Goal: Task Accomplishment & Management: Use online tool/utility

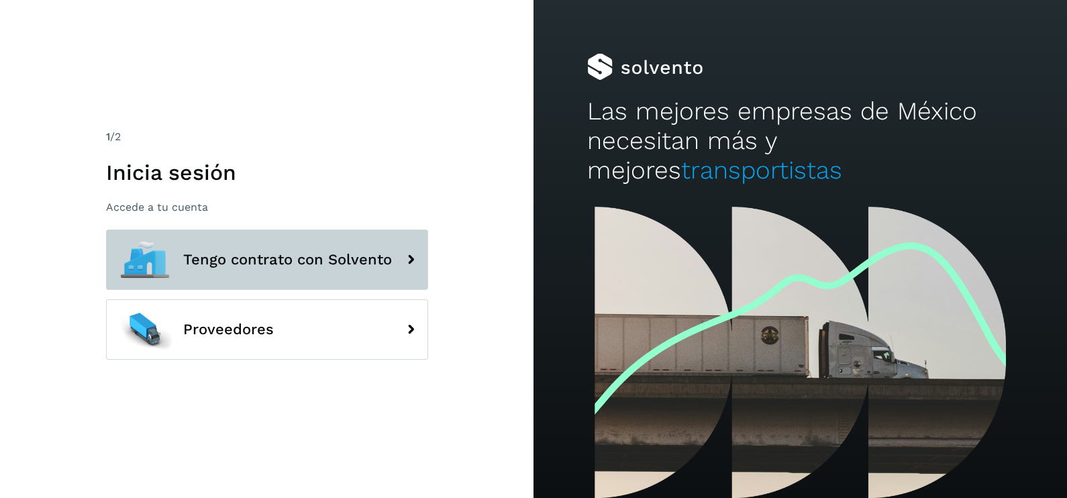
click at [303, 254] on span "Tengo contrato con Solvento" at bounding box center [287, 260] width 209 height 16
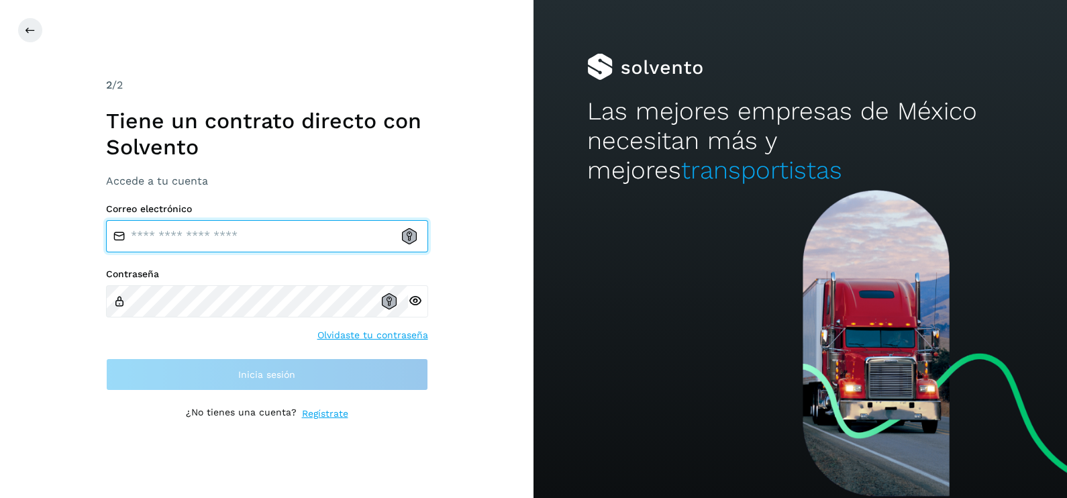
type input "**********"
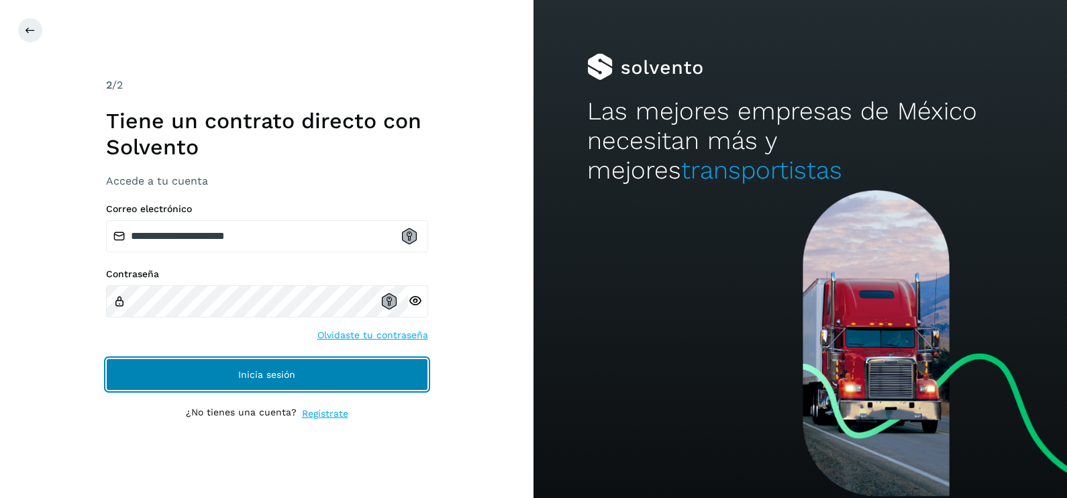
click at [272, 370] on span "Inicia sesión" at bounding box center [266, 374] width 57 height 9
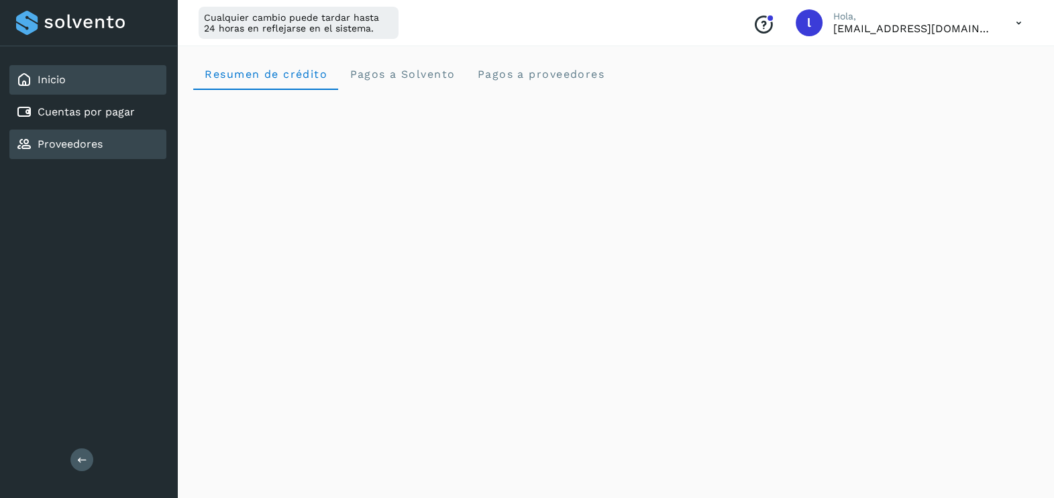
click at [79, 143] on link "Proveedores" at bounding box center [70, 144] width 65 height 13
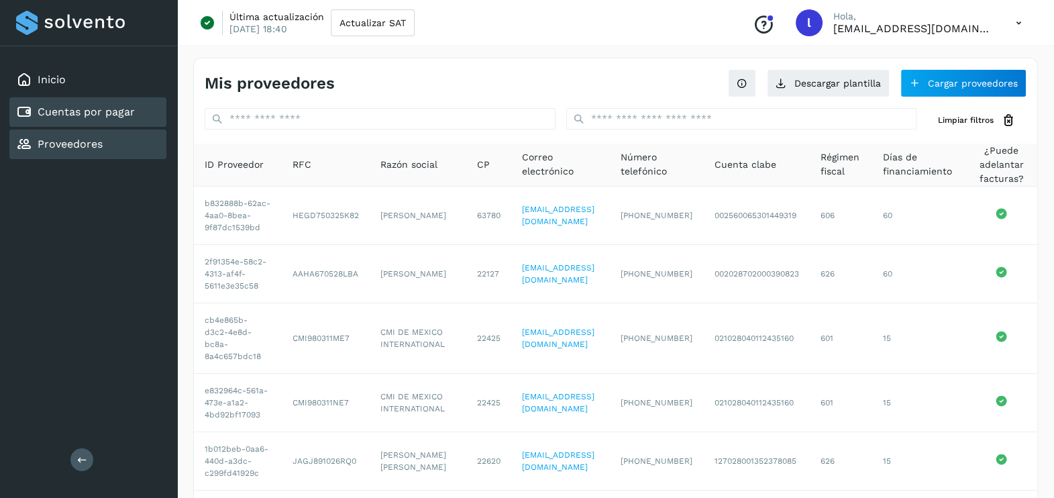
click at [64, 104] on div "Cuentas por pagar" at bounding box center [75, 112] width 119 height 16
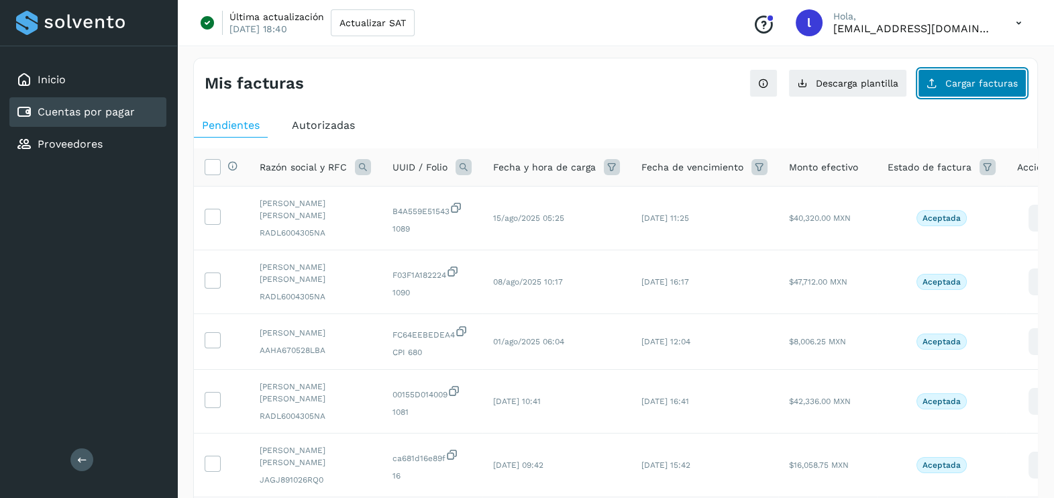
click at [944, 88] on button "Cargar facturas" at bounding box center [972, 83] width 109 height 28
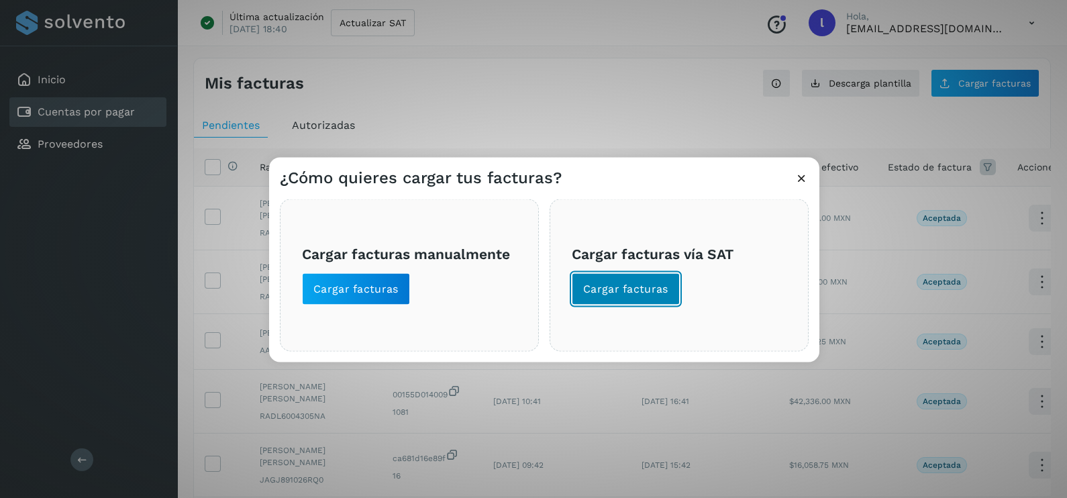
click at [623, 289] on span "Cargar facturas" at bounding box center [625, 289] width 85 height 15
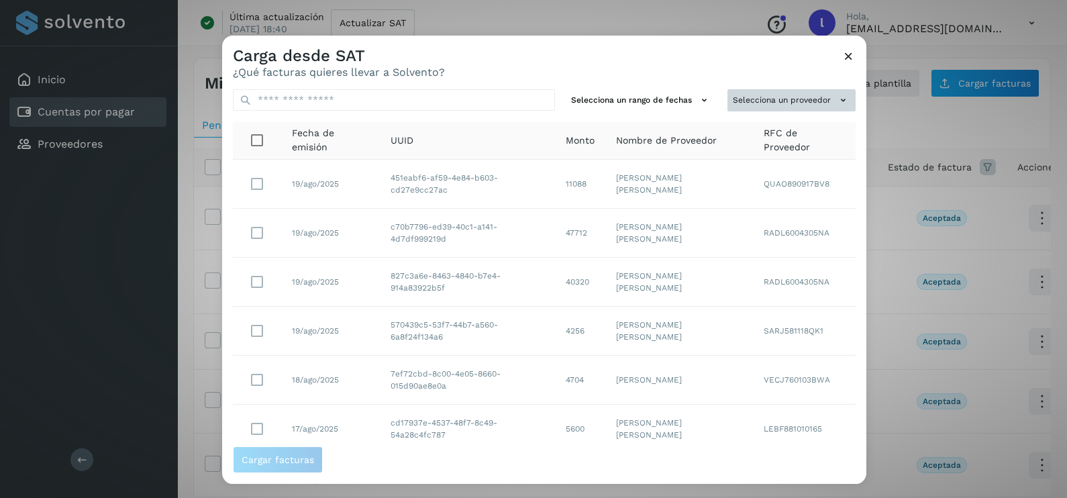
click at [764, 94] on button "Selecciona un proveedor" at bounding box center [791, 100] width 128 height 22
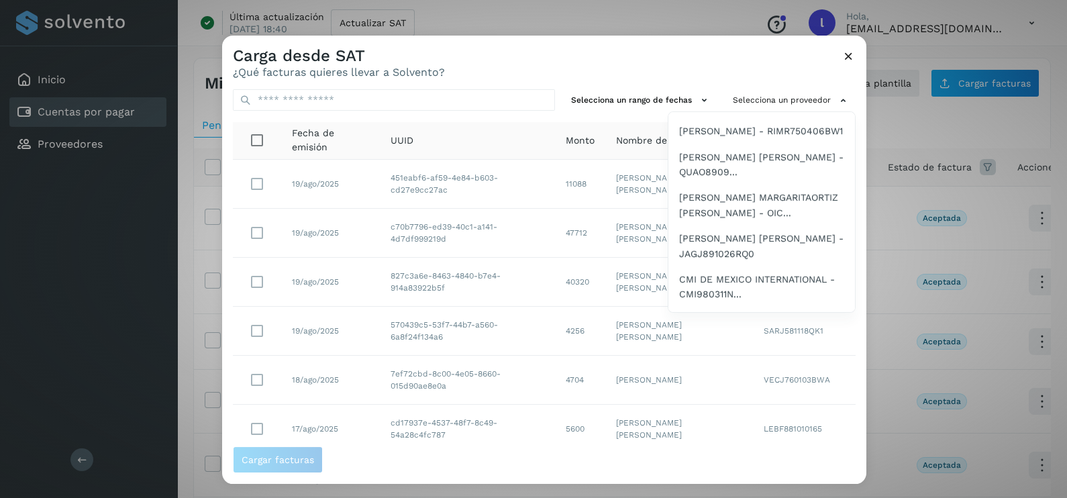
scroll to position [1169, 0]
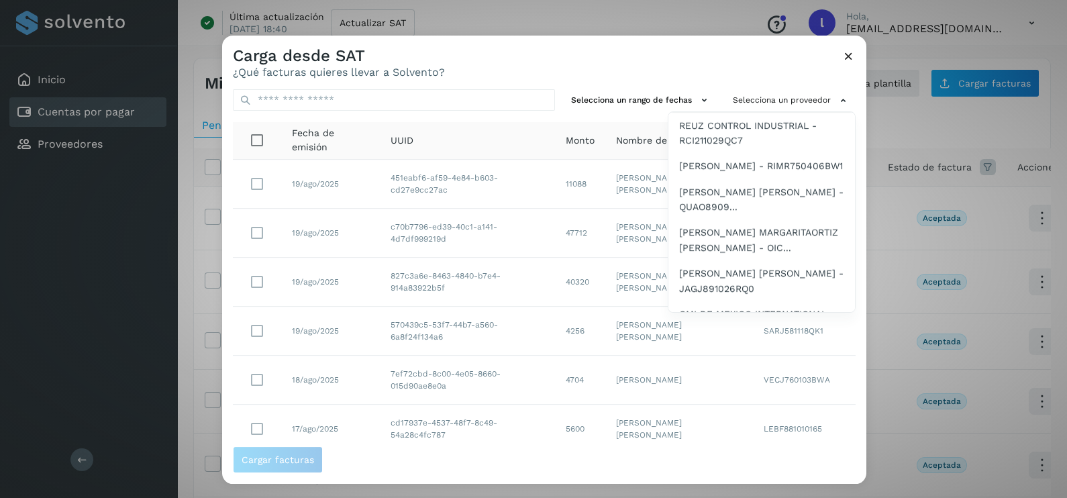
click at [718, 107] on span "[PERSON_NAME] [PERSON_NAME] - RADL6004305NA" at bounding box center [761, 92] width 165 height 30
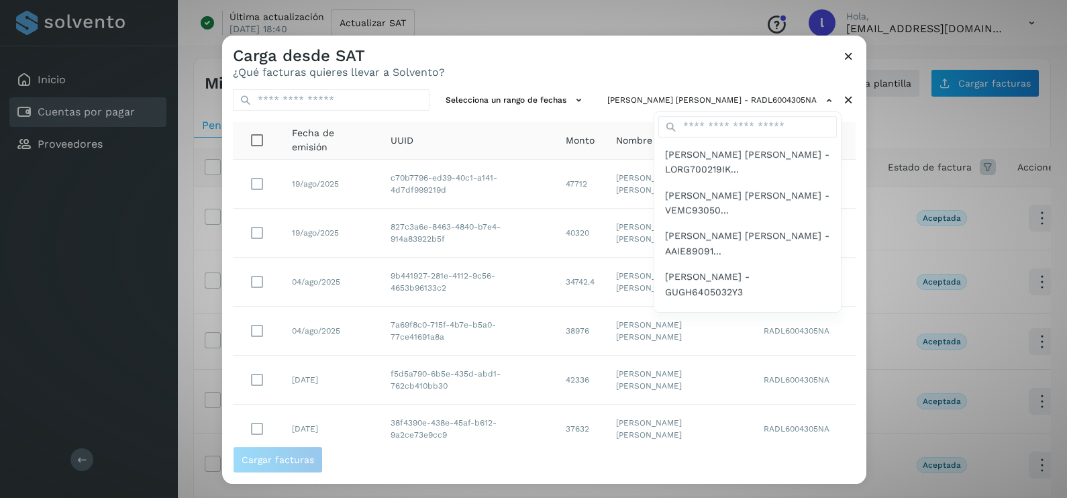
click at [554, 62] on div at bounding box center [755, 285] width 1067 height 498
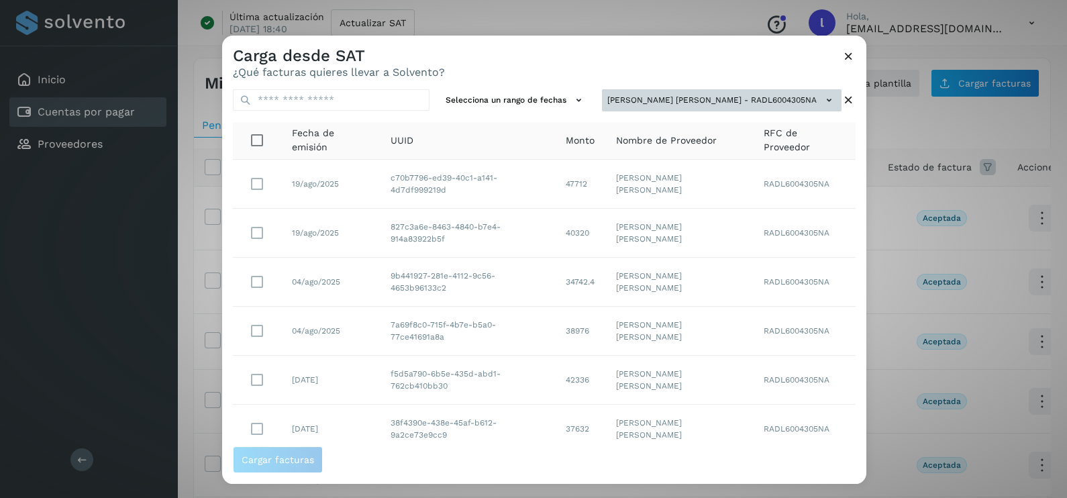
click at [785, 96] on button "[PERSON_NAME] [PERSON_NAME] - RADL6004305NA" at bounding box center [722, 100] width 240 height 22
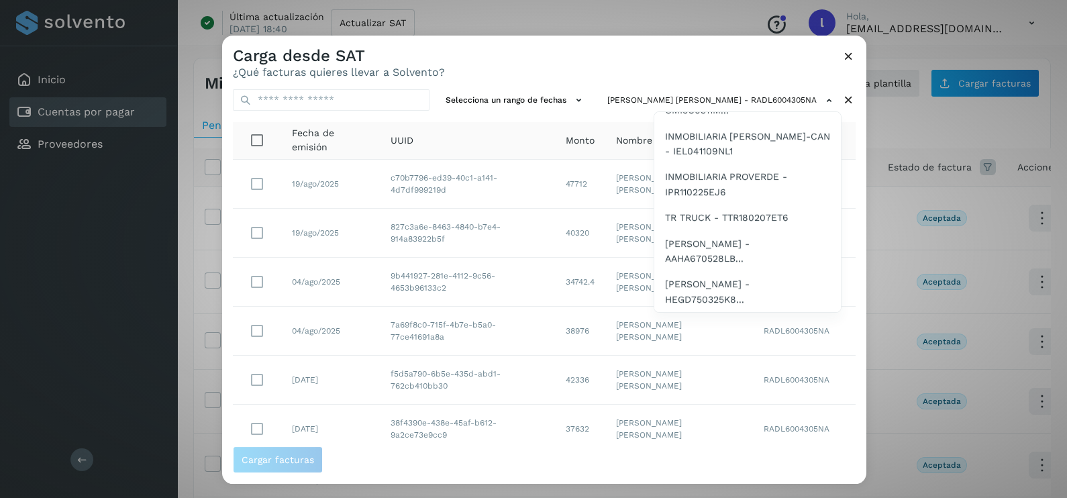
scroll to position [1594, 0]
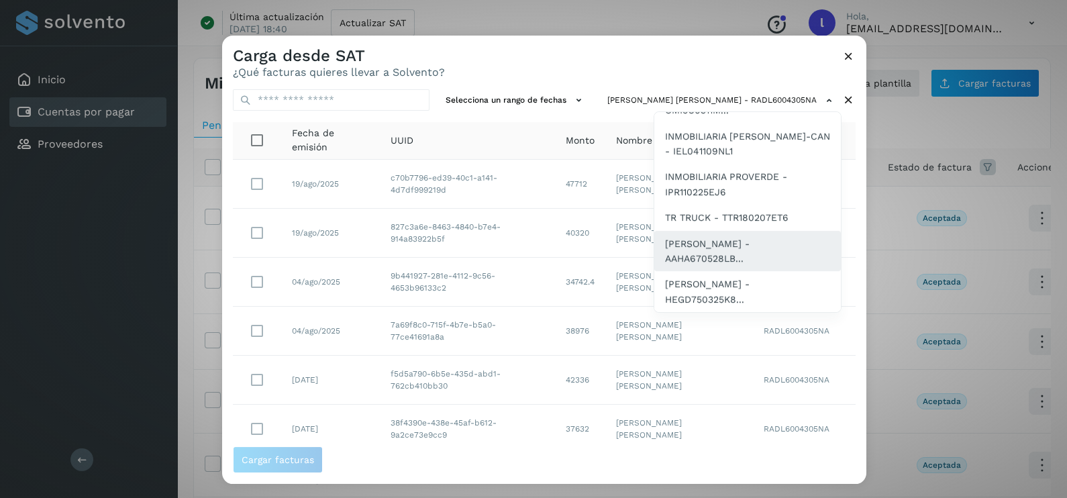
click at [713, 242] on span "[PERSON_NAME] - AAHA670528LB..." at bounding box center [747, 251] width 165 height 30
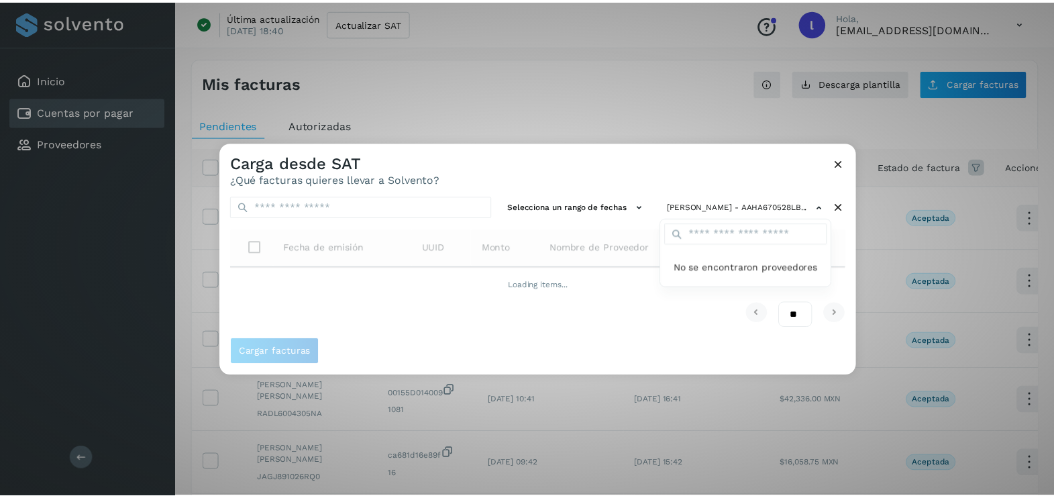
scroll to position [0, 0]
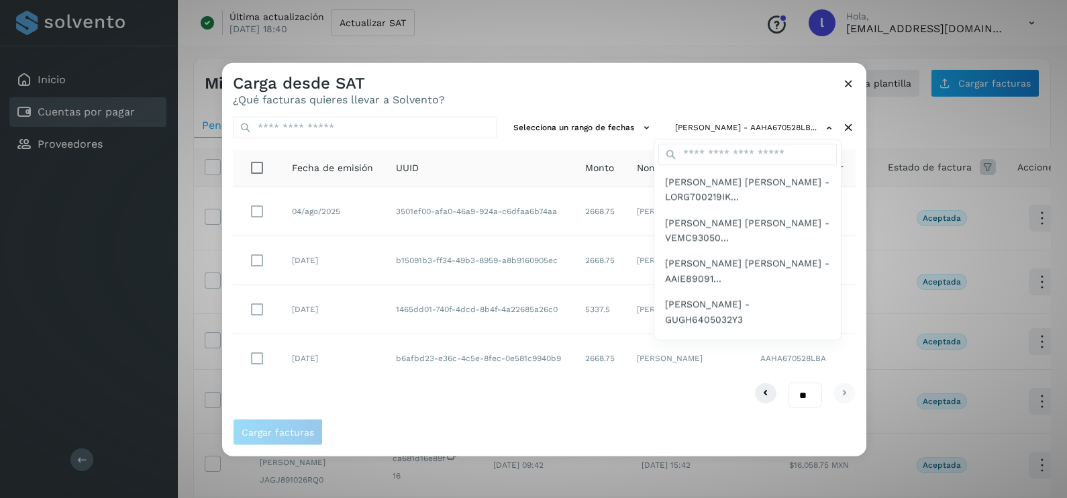
click at [468, 406] on div at bounding box center [755, 312] width 1067 height 498
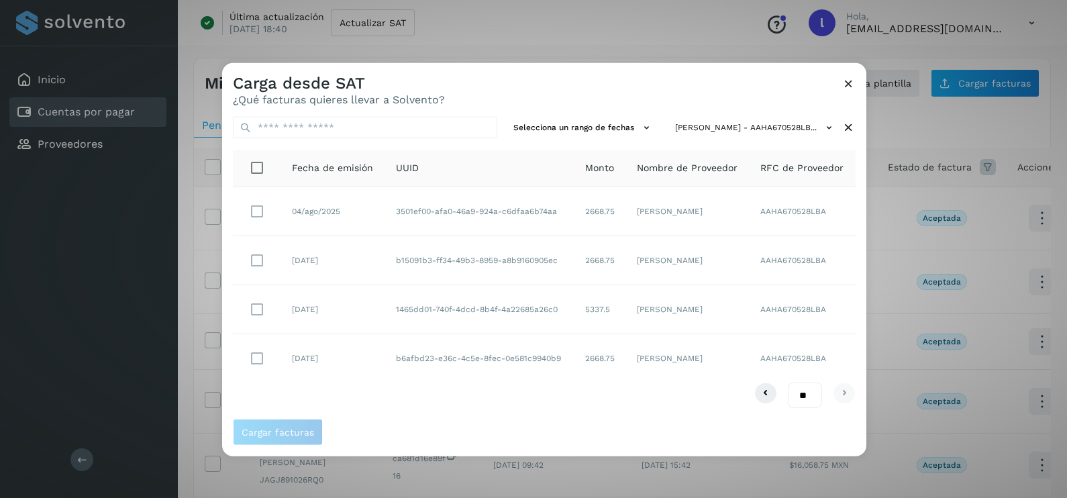
click at [845, 84] on icon at bounding box center [848, 83] width 14 height 14
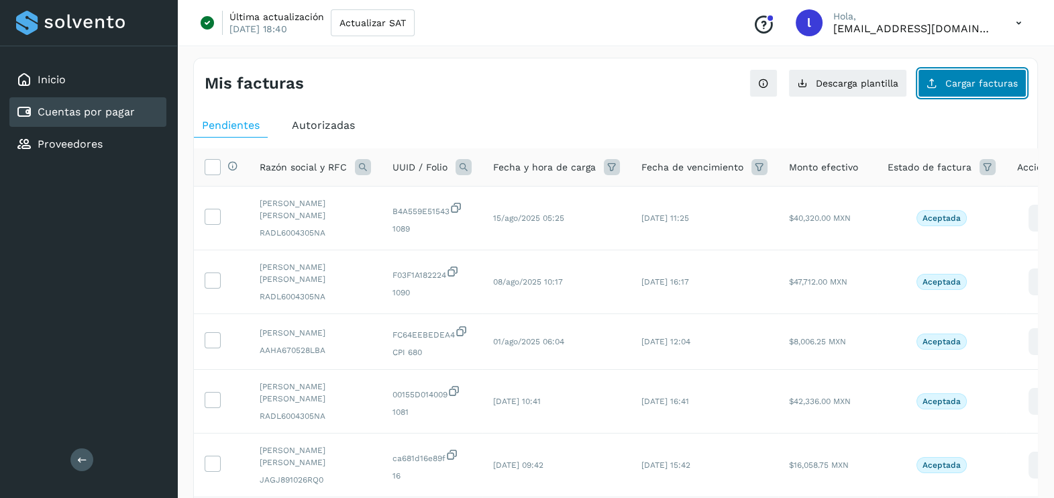
click at [982, 86] on span "Cargar facturas" at bounding box center [981, 83] width 72 height 9
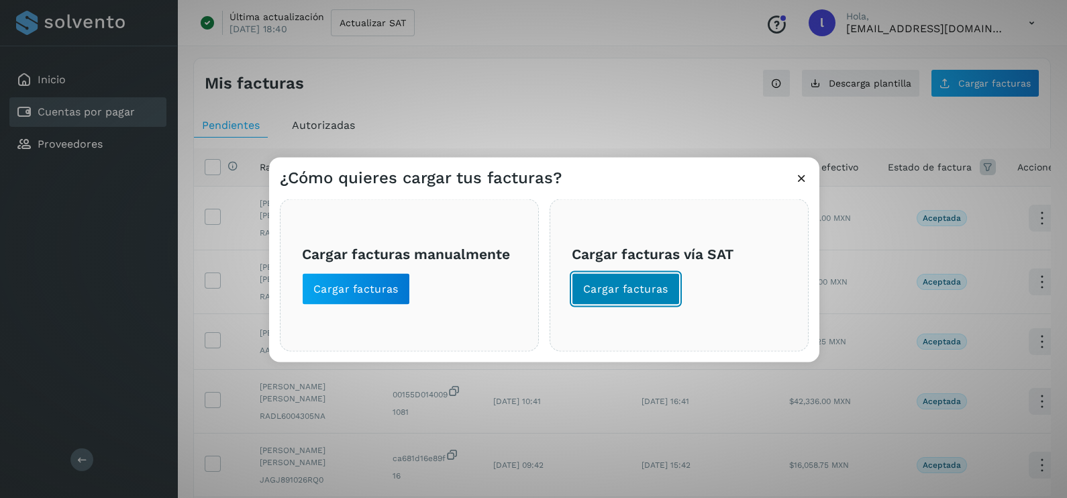
click at [599, 287] on span "Cargar facturas" at bounding box center [625, 289] width 85 height 15
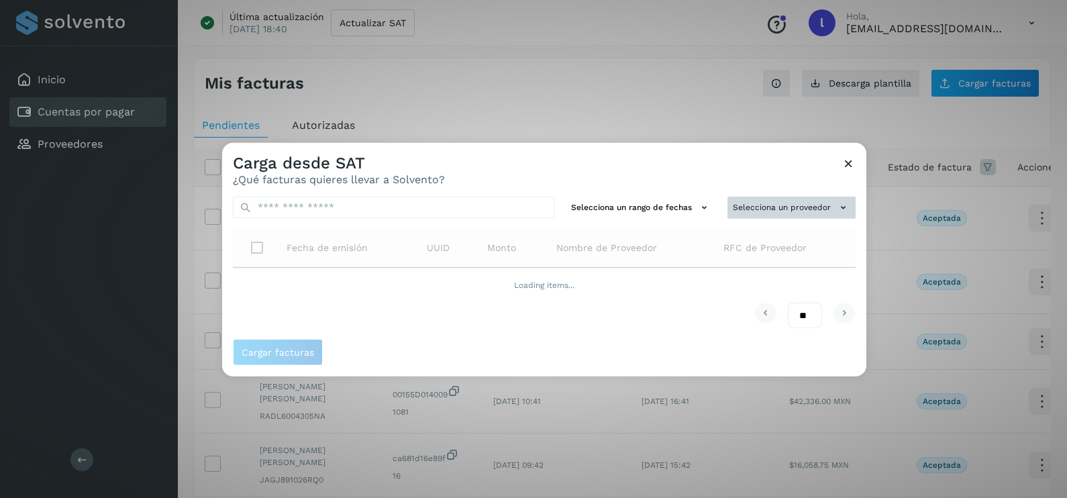
click at [777, 211] on button "Selecciona un proveedor" at bounding box center [791, 208] width 128 height 22
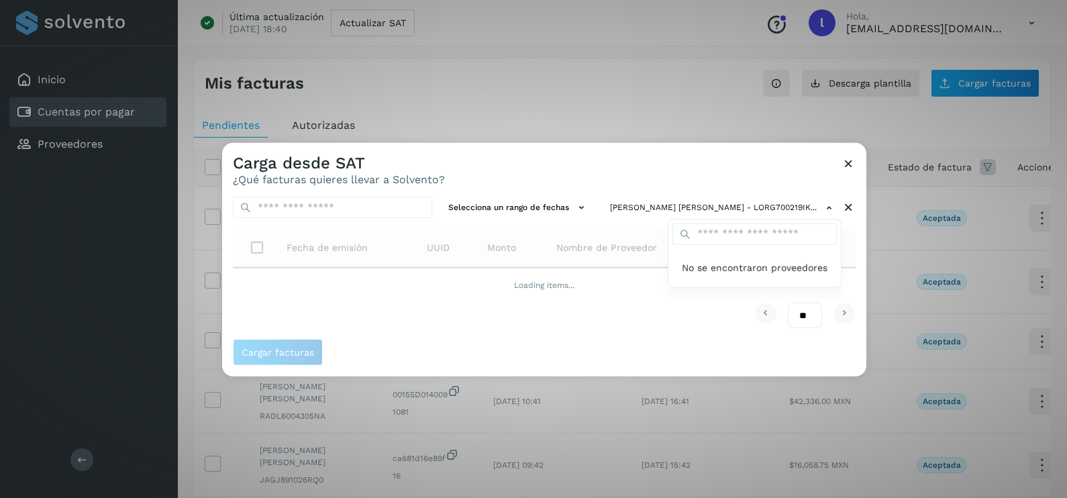
click at [749, 207] on div at bounding box center [755, 392] width 1067 height 498
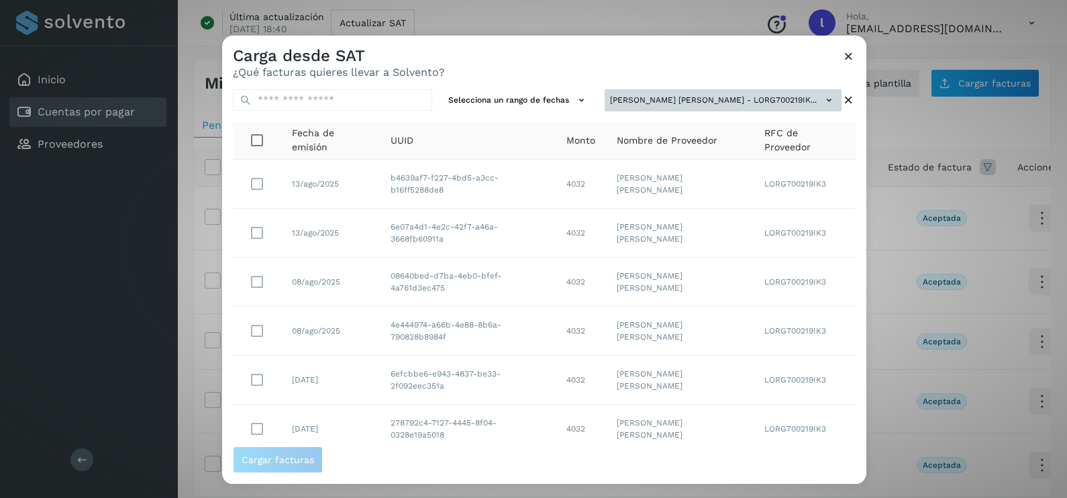
click at [770, 213] on td "LORG700219IK3" at bounding box center [804, 233] width 102 height 49
click at [758, 97] on button "[PERSON_NAME] [PERSON_NAME] - LORG700219IK..." at bounding box center [723, 100] width 237 height 22
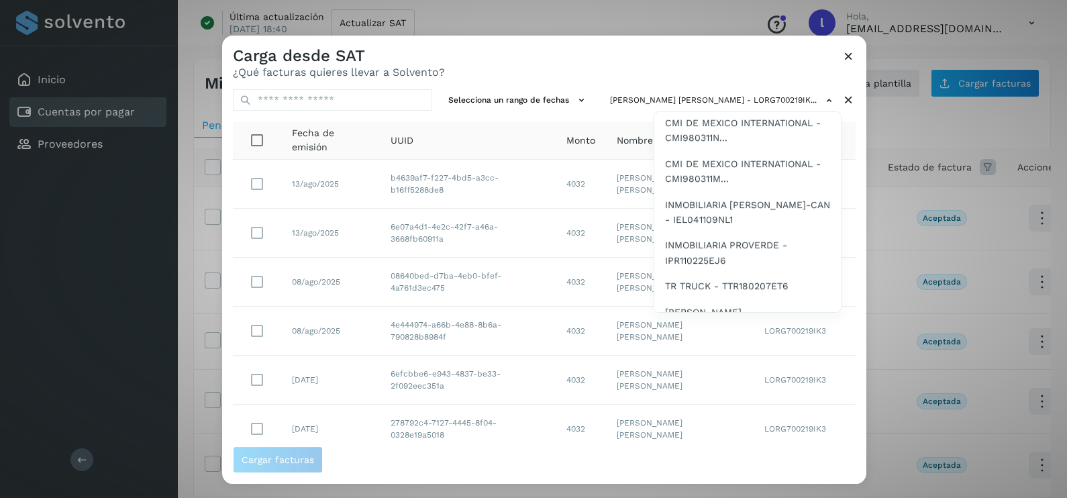
scroll to position [1594, 0]
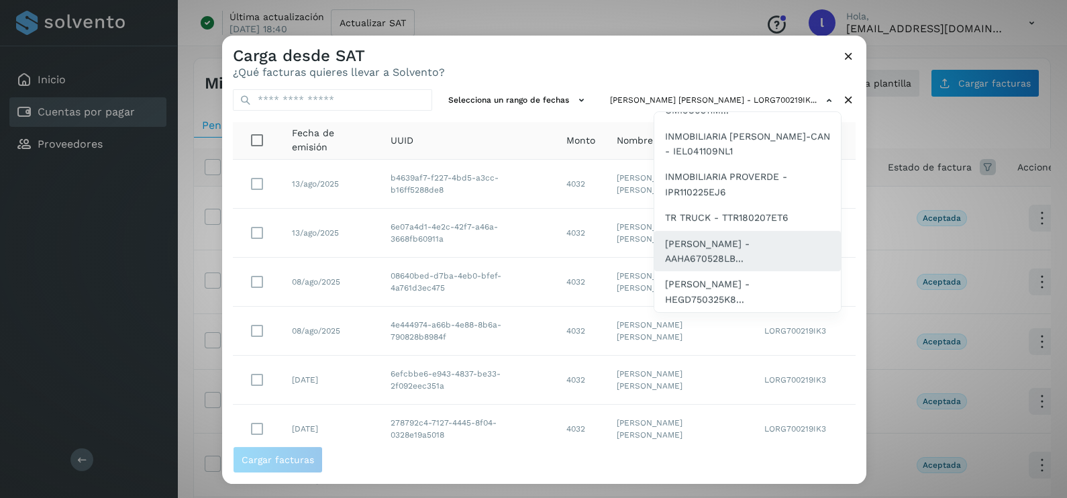
click at [706, 251] on span "[PERSON_NAME] - AAHA670528LB..." at bounding box center [747, 251] width 165 height 30
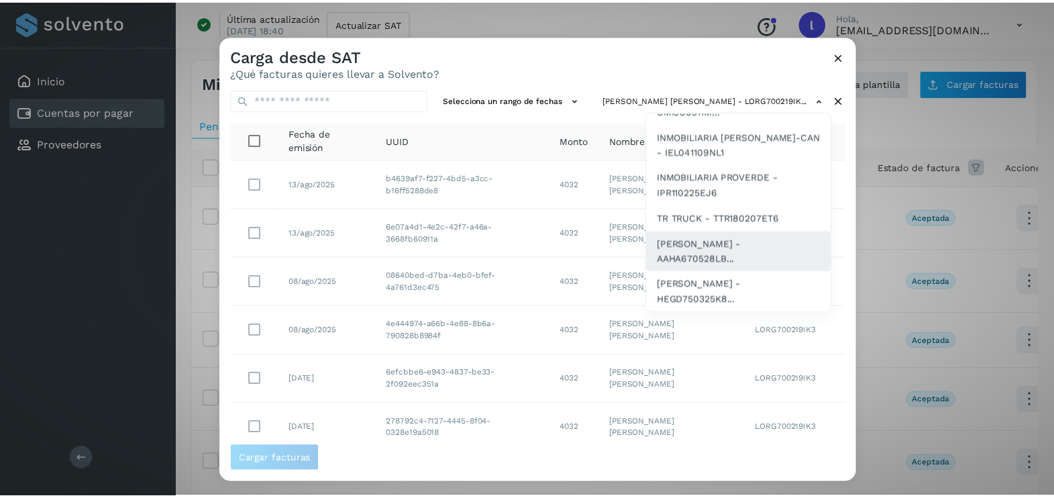
scroll to position [0, 0]
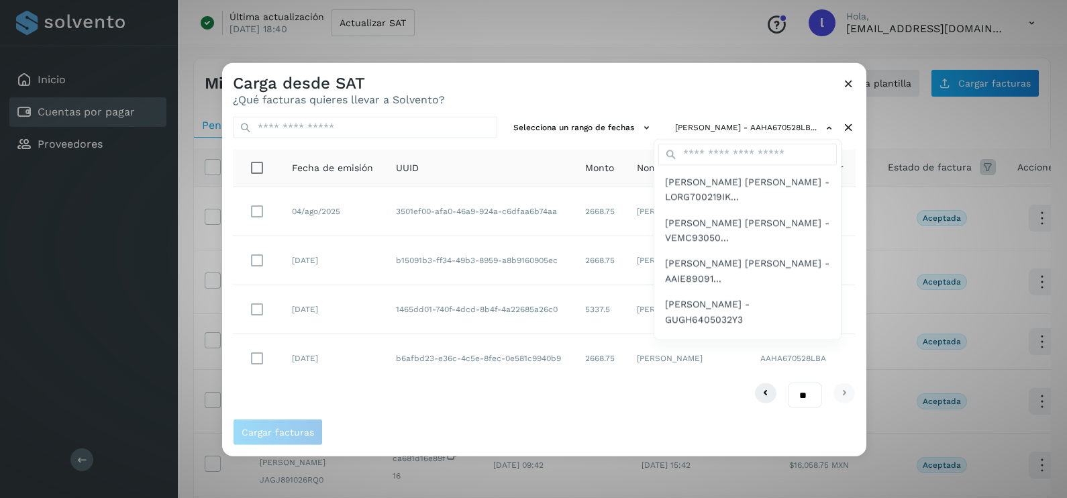
click at [503, 84] on div at bounding box center [755, 312] width 1067 height 498
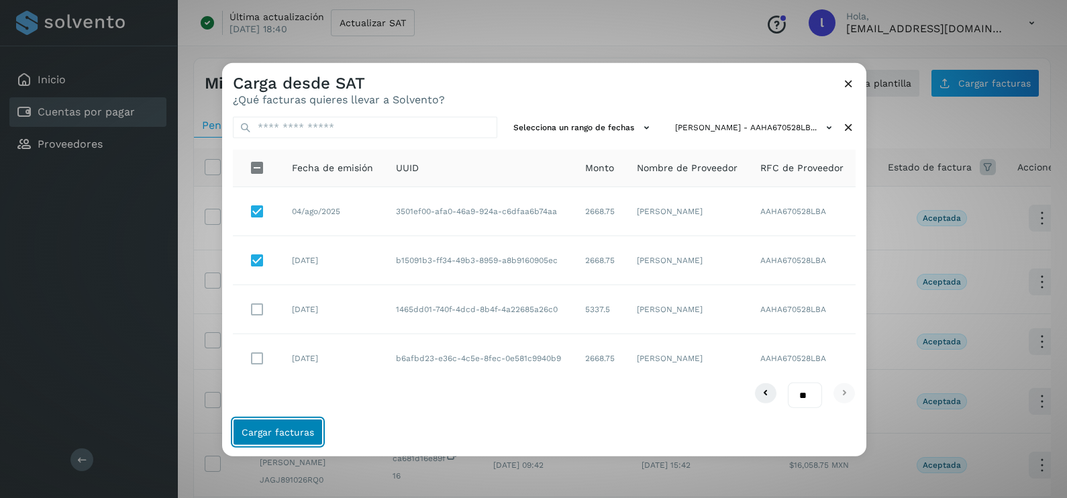
click at [267, 432] on span "Cargar facturas" at bounding box center [278, 431] width 72 height 9
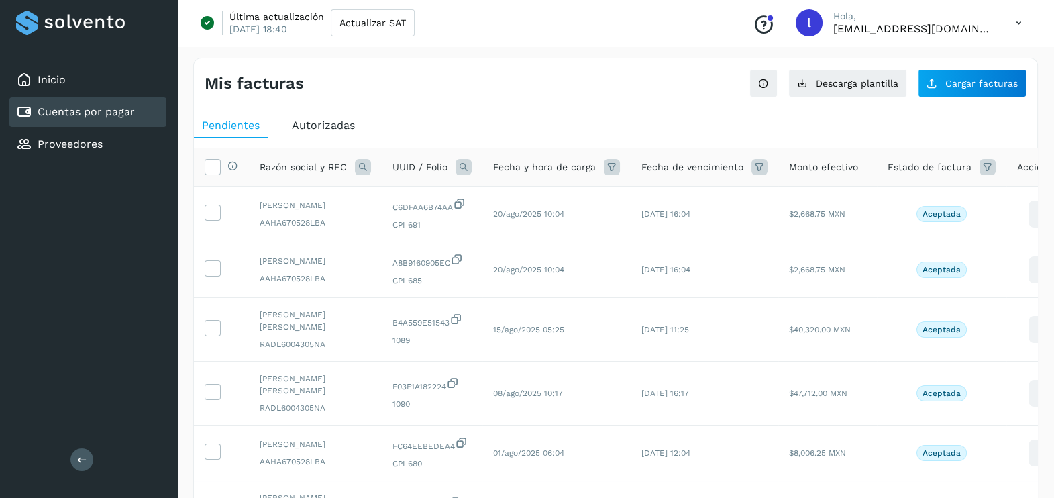
click at [123, 105] on link "Cuentas por pagar" at bounding box center [86, 111] width 97 height 13
click at [49, 72] on div "Inicio" at bounding box center [41, 80] width 50 height 16
